Goal: Information Seeking & Learning: Learn about a topic

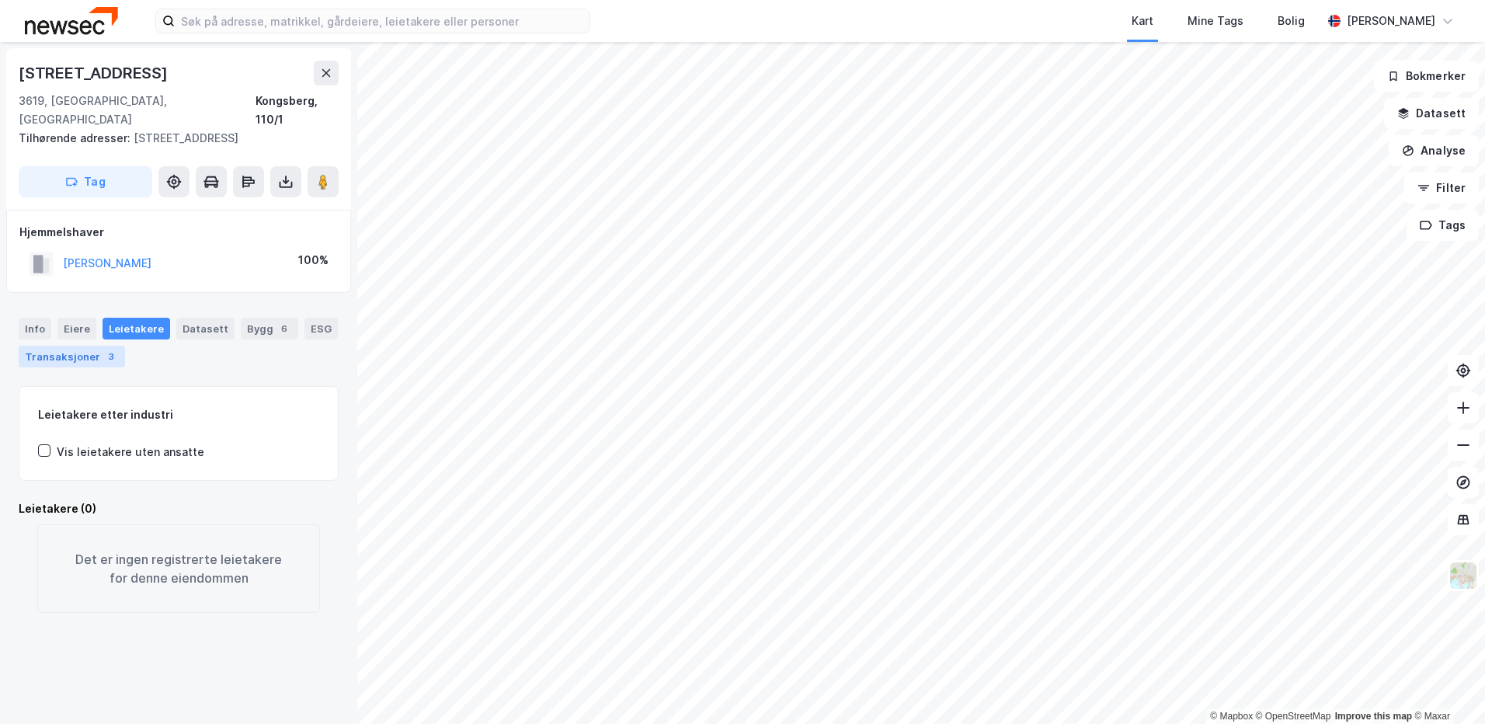
click at [77, 346] on div "Transaksjoner 3" at bounding box center [72, 357] width 106 height 22
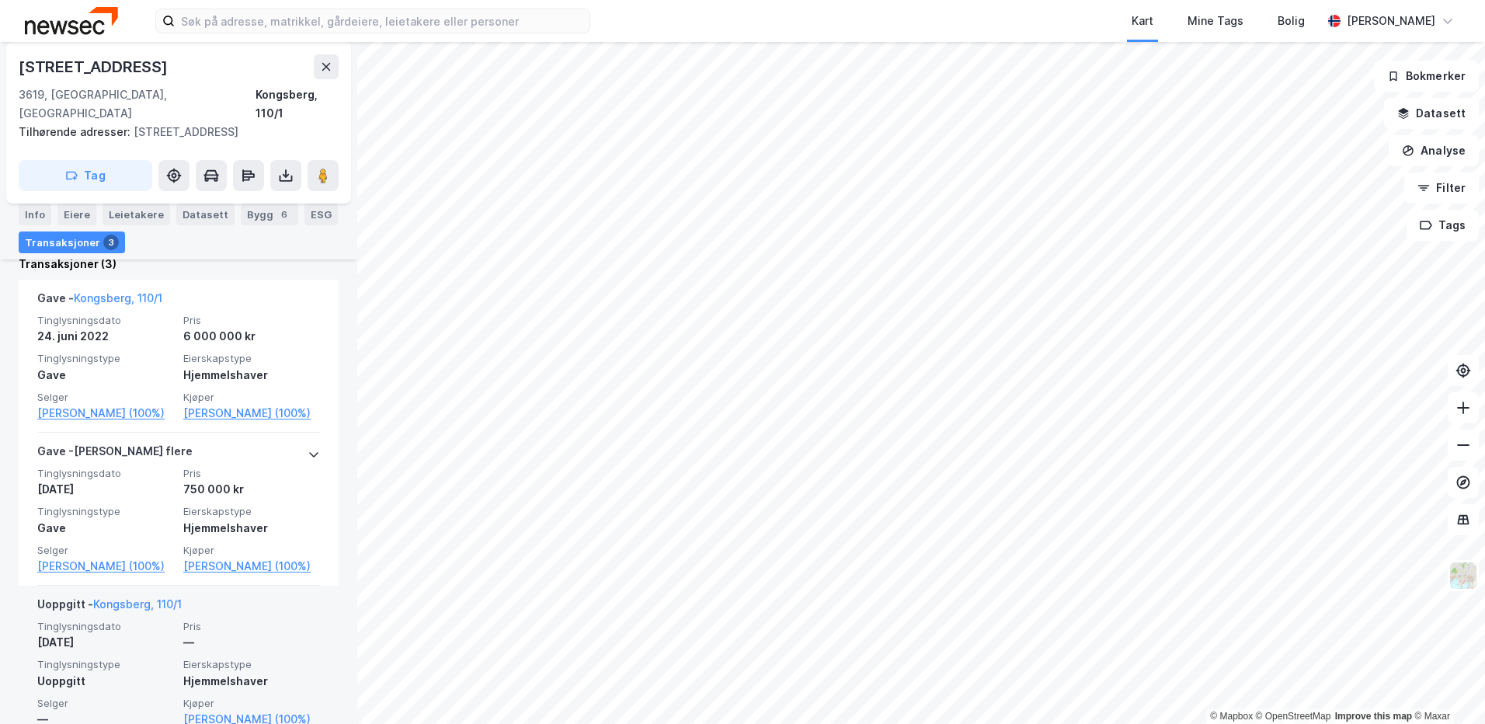
scroll to position [352, 0]
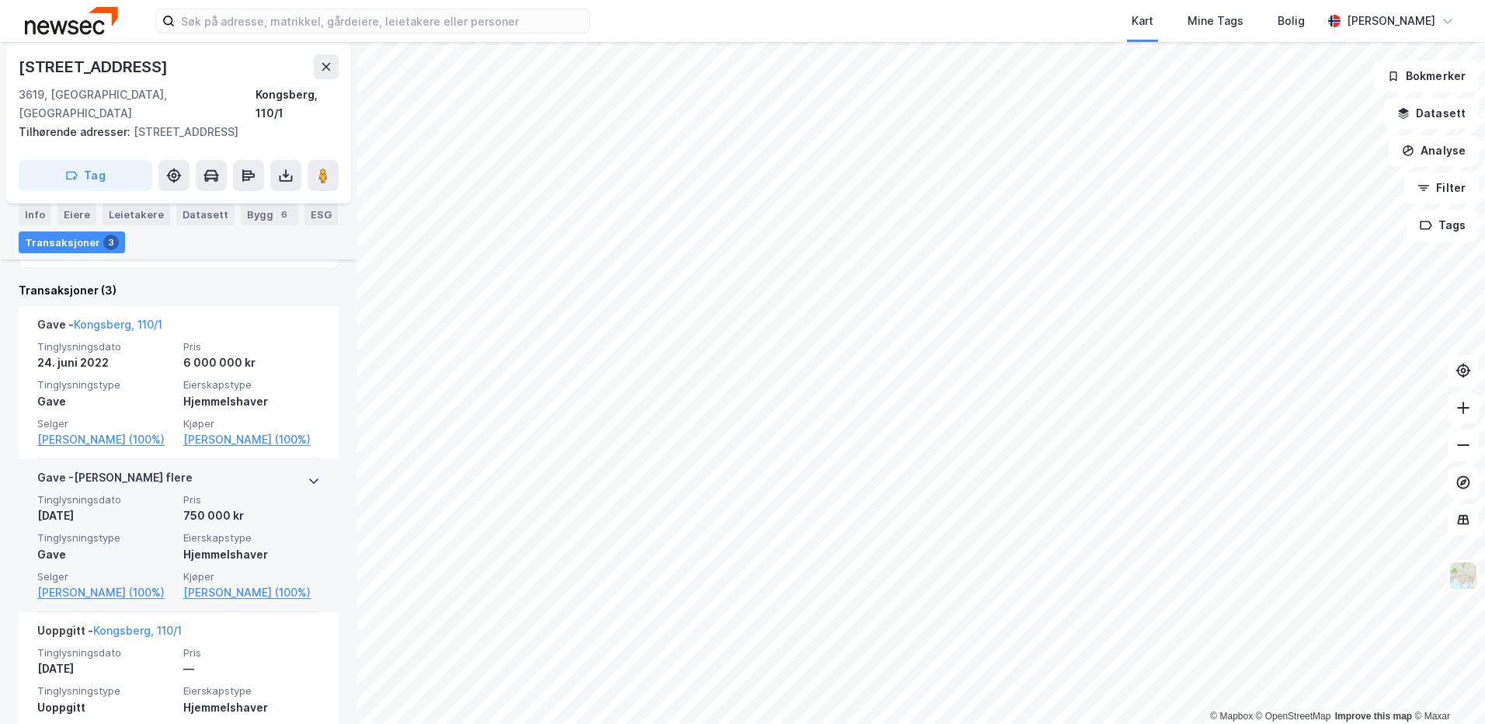
click at [308, 475] on icon at bounding box center [314, 481] width 12 height 12
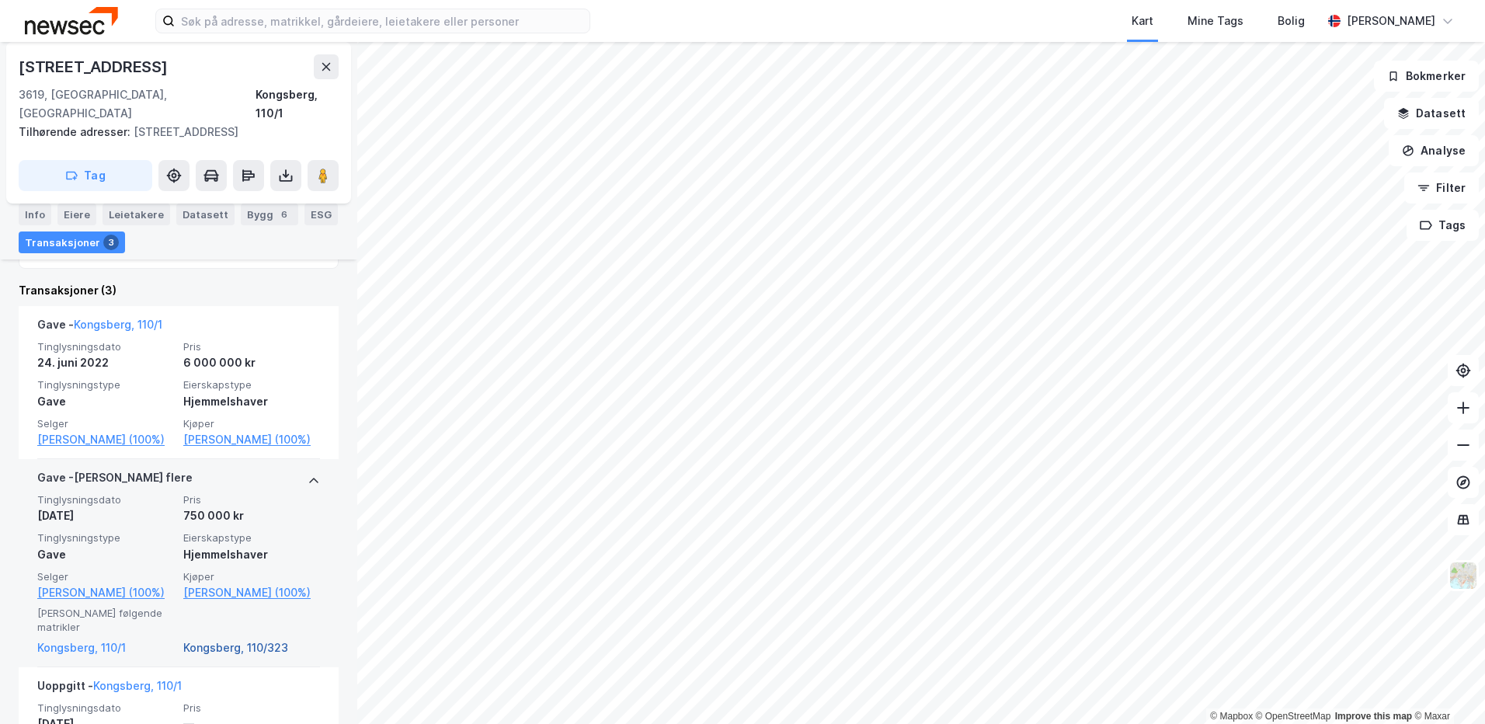
click at [252, 639] on link "Kongsberg, 110/323" at bounding box center [251, 648] width 137 height 19
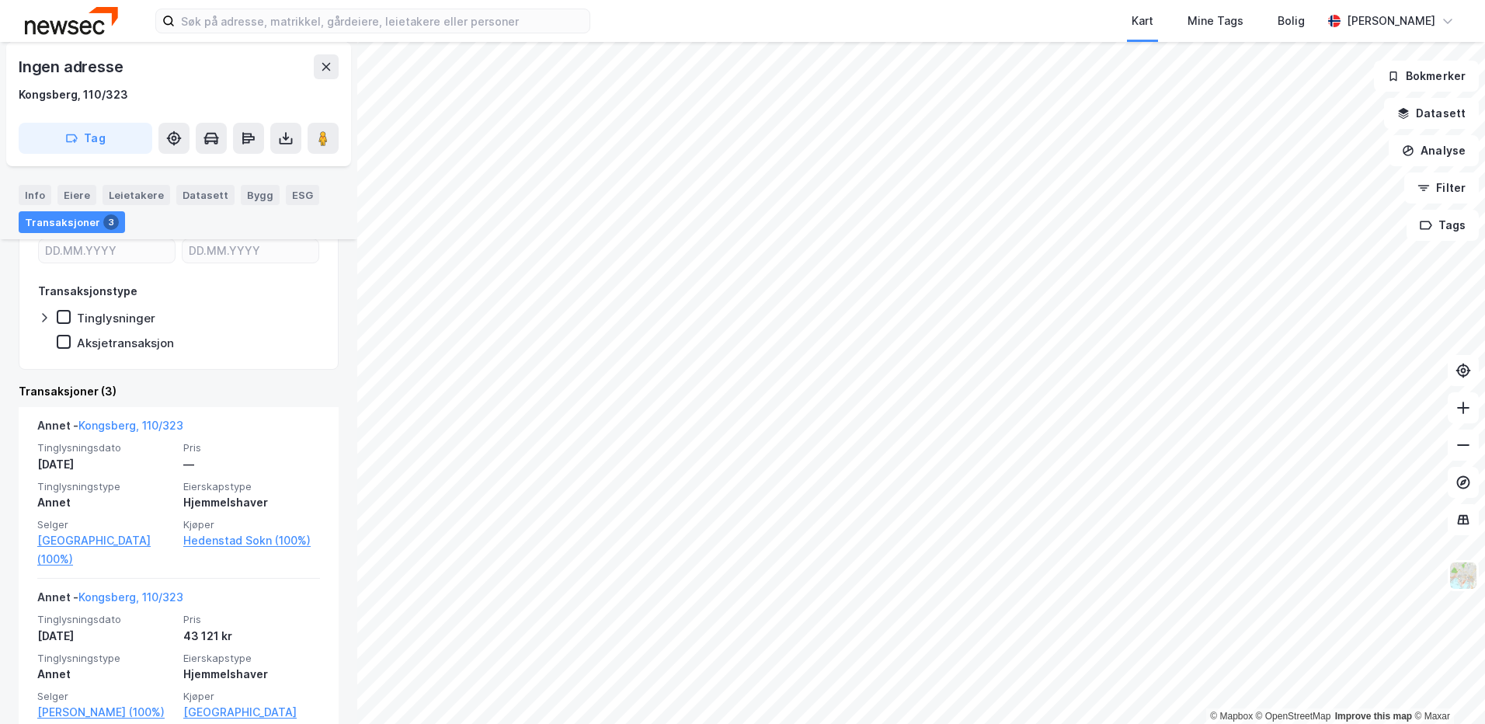
scroll to position [92, 0]
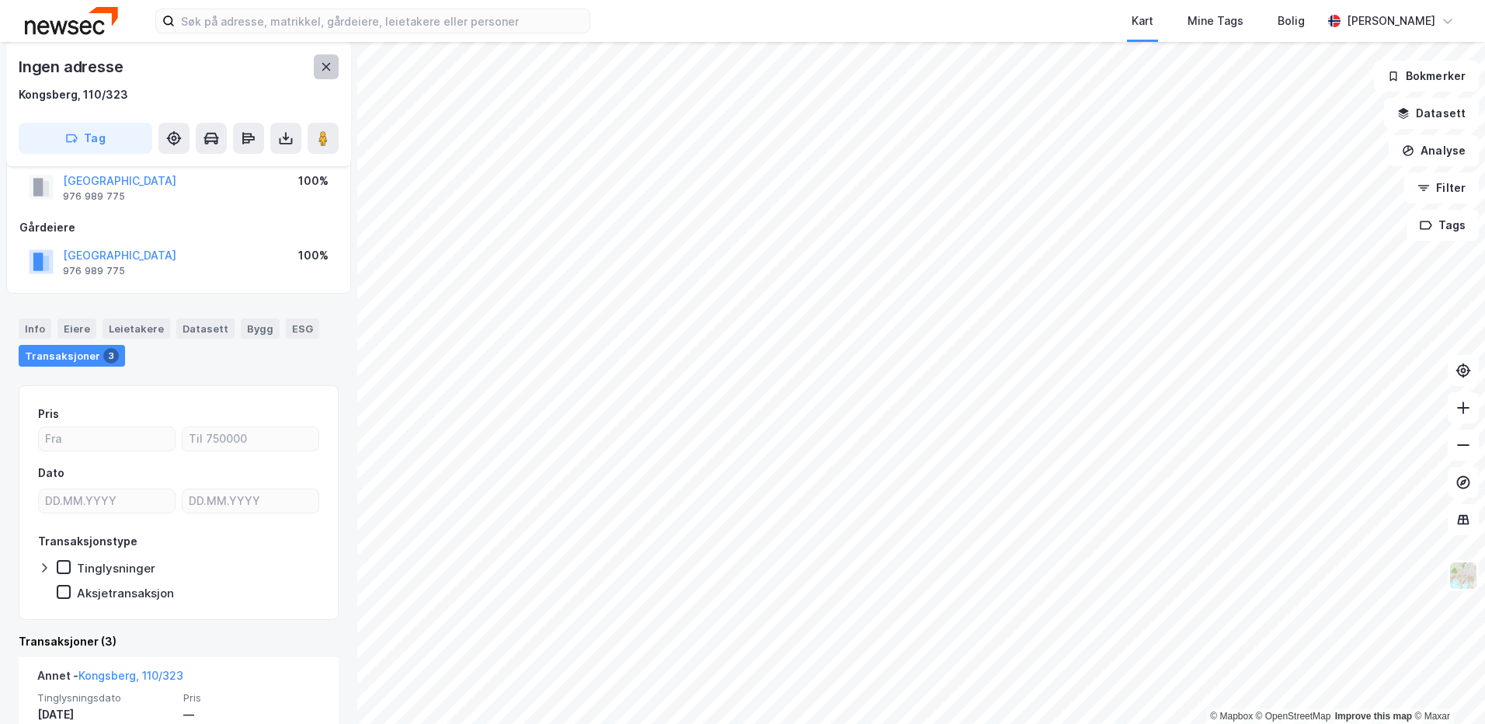
click at [325, 65] on icon at bounding box center [326, 67] width 9 height 8
